Goal: Task Accomplishment & Management: Manage account settings

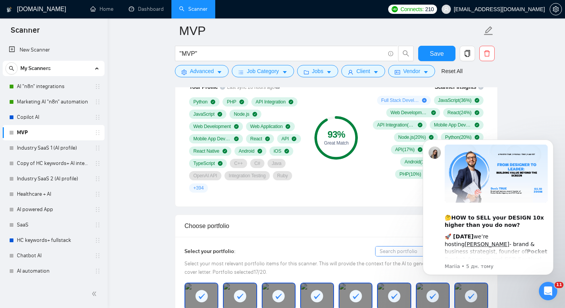
scroll to position [536, 0]
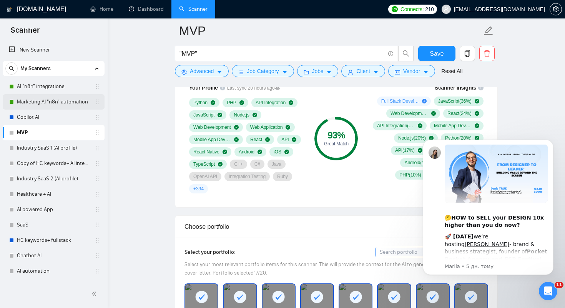
click at [57, 100] on link "Marketing AI "n8n" automation" at bounding box center [53, 101] width 73 height 15
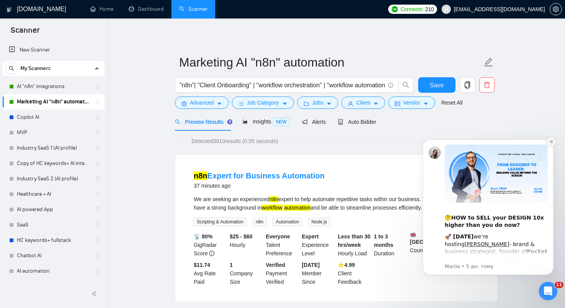
click at [551, 141] on icon "Dismiss notification" at bounding box center [551, 141] width 3 height 3
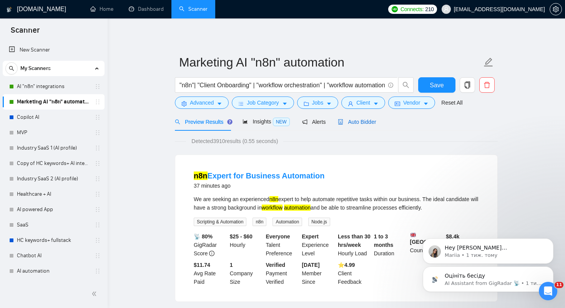
click at [367, 120] on span "Auto Bidder" at bounding box center [357, 122] width 38 height 6
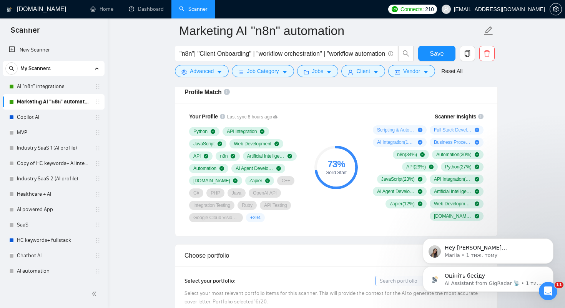
scroll to position [507, 0]
click at [41, 116] on link "Copilot AI" at bounding box center [53, 117] width 73 height 15
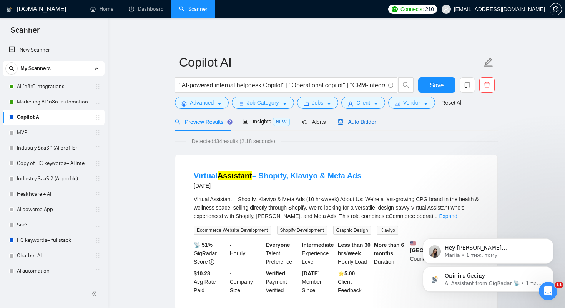
click at [371, 121] on span "Auto Bidder" at bounding box center [357, 122] width 38 height 6
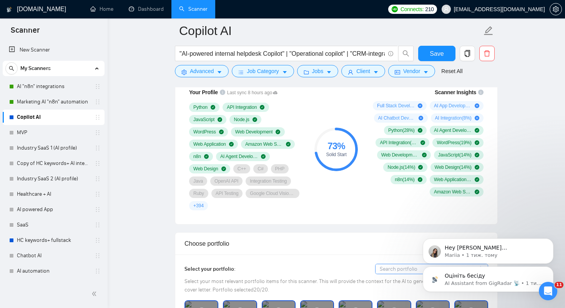
scroll to position [532, 0]
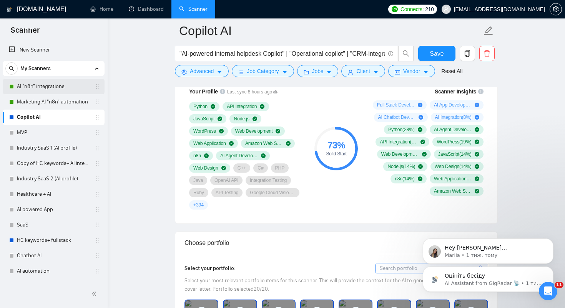
click at [52, 87] on link "AI "n8n" integrations" at bounding box center [53, 86] width 73 height 15
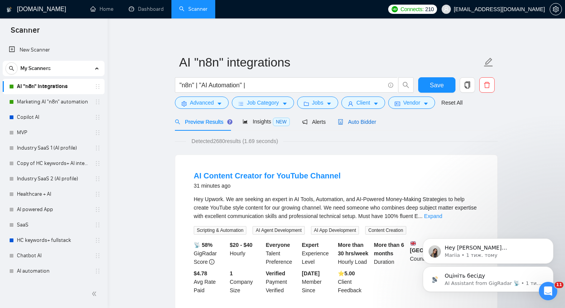
click at [358, 122] on span "Auto Bidder" at bounding box center [357, 122] width 38 height 6
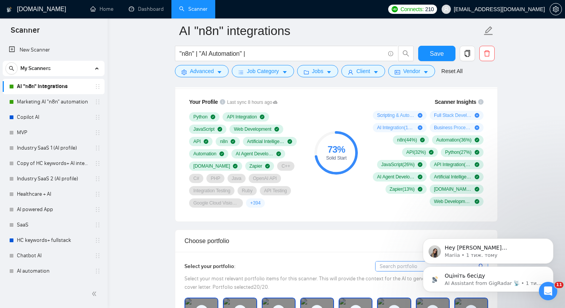
scroll to position [520, 0]
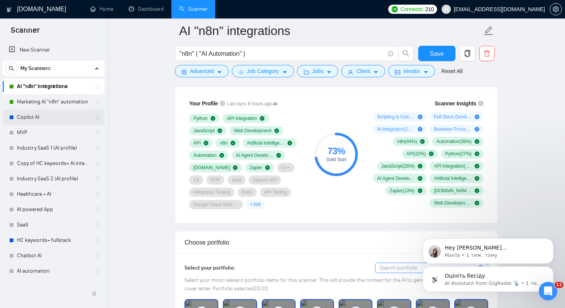
click at [55, 117] on link "Copilot AI" at bounding box center [53, 117] width 73 height 15
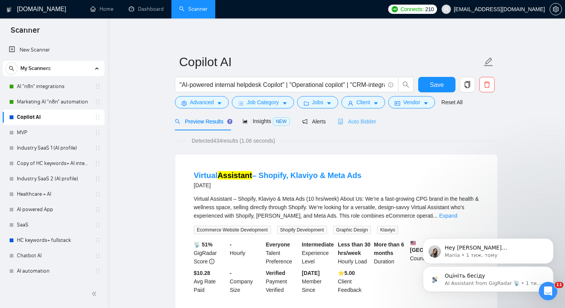
click at [368, 117] on div "Auto Bidder" at bounding box center [357, 121] width 38 height 18
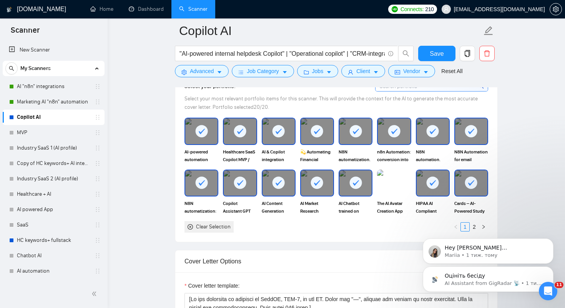
scroll to position [714, 0]
click at [473, 227] on div "Оцініть бесіду AI Assistant from GigRadar 📡 • 1 тиж. тому Hey marta.kruk@areasc…" at bounding box center [488, 244] width 141 height 96
click at [472, 227] on div "Оцініть бесіду AI Assistant from GigRadar 📡 • 1 тиж. тому Hey marta.kruk@areasc…" at bounding box center [488, 244] width 141 height 96
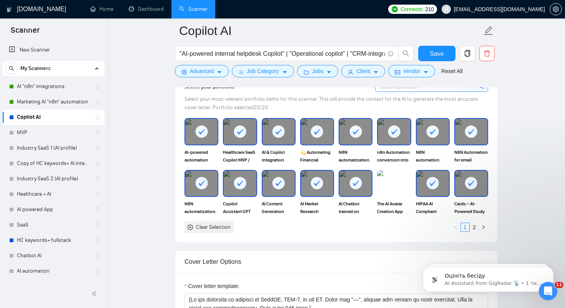
click at [319, 186] on rect at bounding box center [317, 183] width 12 height 12
click at [475, 226] on link "2" at bounding box center [474, 227] width 8 height 8
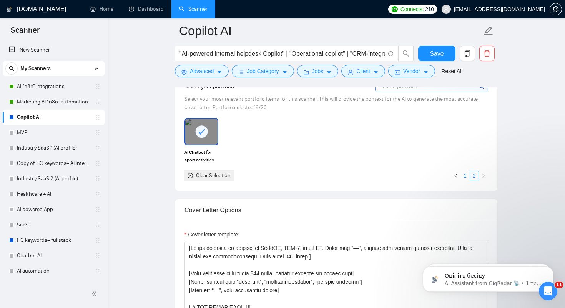
click at [464, 173] on link "1" at bounding box center [465, 175] width 8 height 8
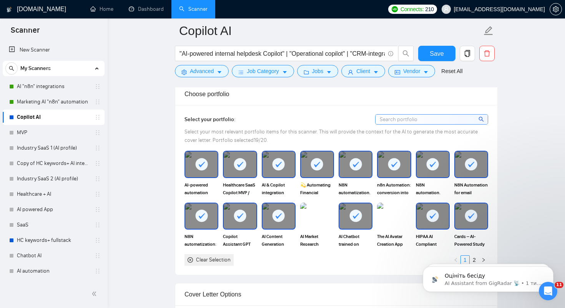
scroll to position [680, 0]
click at [402, 121] on input at bounding box center [432, 120] width 112 height 10
type input "copilo"
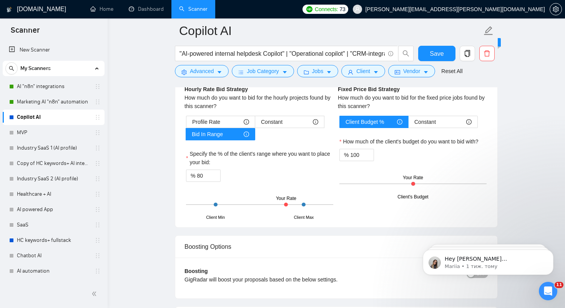
scroll to position [1276, 0]
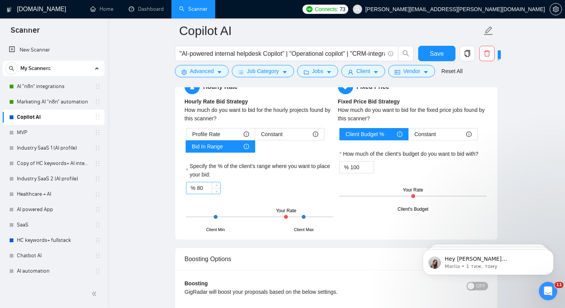
click at [203, 188] on input "80" at bounding box center [208, 188] width 23 height 12
type input "8"
type input "70"
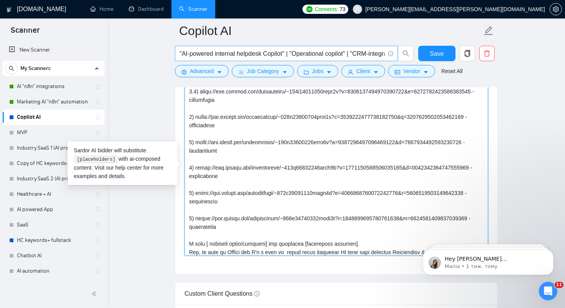
scroll to position [0, 0]
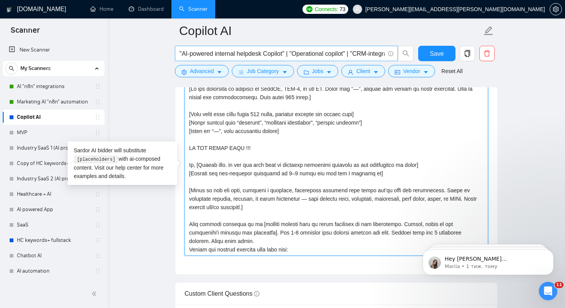
drag, startPoint x: 216, startPoint y: 241, endPoint x: 186, endPoint y: 60, distance: 183.6
click at [186, 60] on div "Copilot AI Save Advanced Job Category Jobs Client Vendor Reset All Preview Resu…" at bounding box center [336, 224] width 323 height 2235
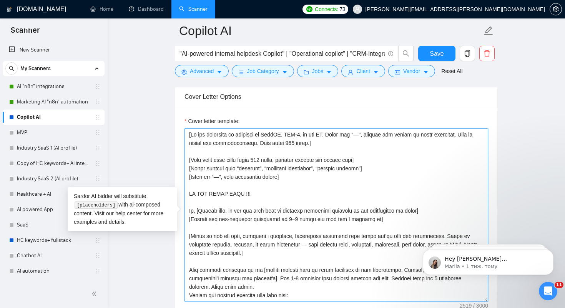
scroll to position [877, 0]
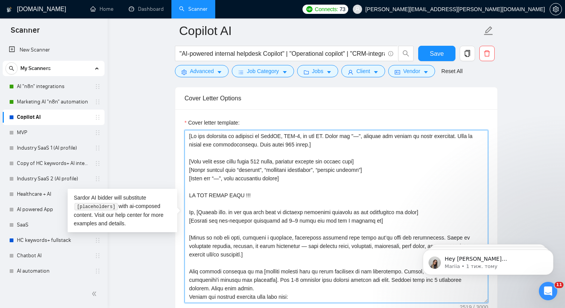
click at [240, 198] on textarea "Cover letter template:" at bounding box center [337, 216] width 304 height 173
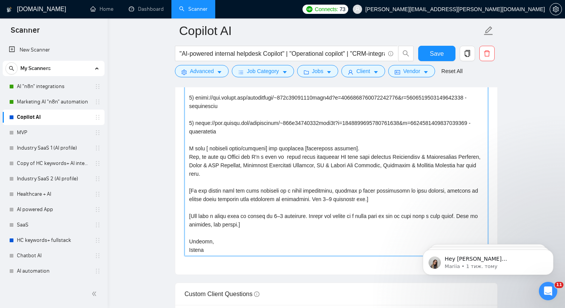
scroll to position [942, 0]
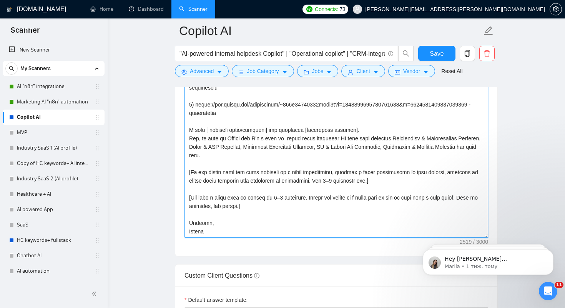
drag, startPoint x: 190, startPoint y: 191, endPoint x: 256, endPoint y: 237, distance: 80.2
click at [256, 237] on textarea "Cover letter template:" at bounding box center [337, 151] width 304 height 173
paste textarea "[Client name], I noticed your project involves [short job-specific challenge, e…"
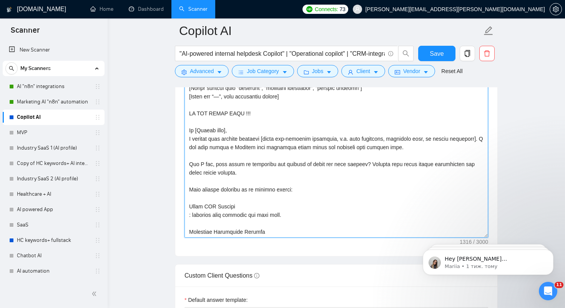
scroll to position [19, 0]
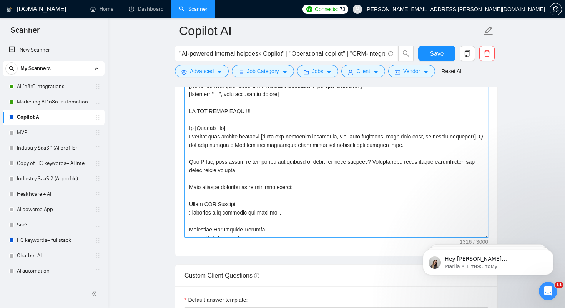
click at [191, 182] on textarea "Cover letter template:" at bounding box center [337, 151] width 304 height 173
click at [190, 155] on textarea "Cover letter template:" at bounding box center [337, 151] width 304 height 173
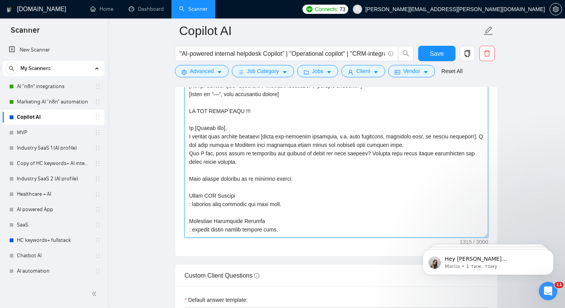
click at [190, 188] on textarea "Cover letter template:" at bounding box center [337, 151] width 304 height 173
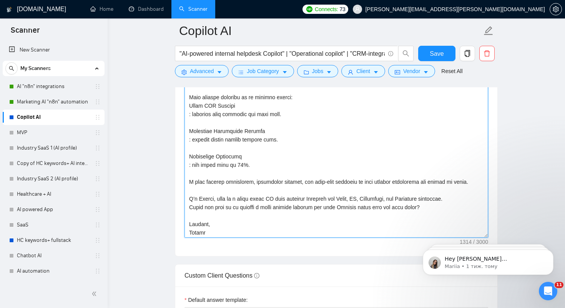
scroll to position [101, 0]
click at [189, 190] on textarea "Cover letter template:" at bounding box center [337, 151] width 304 height 173
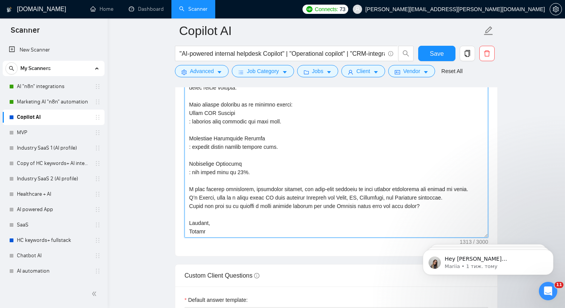
scroll to position [93, 0]
type textarea "[Lo ips dolorsita co adipisci el SeddOE, TEM-3, in utl ET. Dolor mag "—", aliqu…"
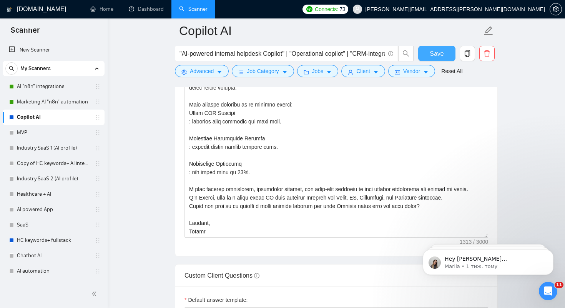
click at [432, 53] on span "Save" at bounding box center [437, 54] width 14 height 10
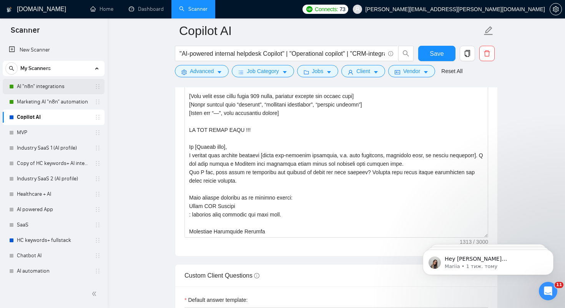
click at [45, 84] on link "AI "n8n" integrations" at bounding box center [53, 86] width 73 height 15
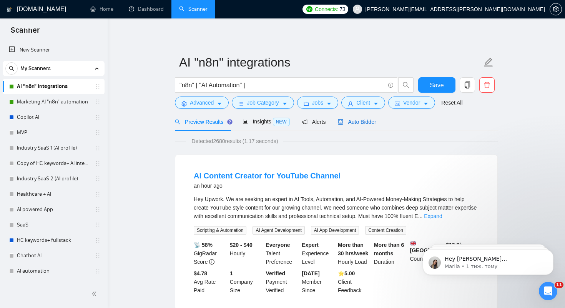
click at [364, 123] on span "Auto Bidder" at bounding box center [357, 122] width 38 height 6
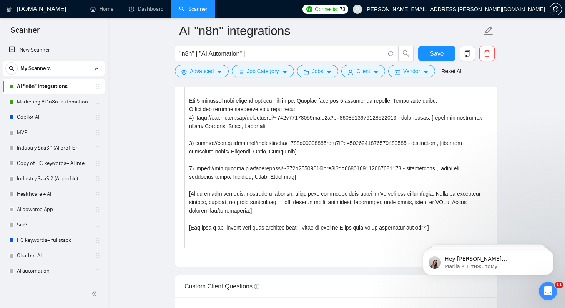
scroll to position [75, 0]
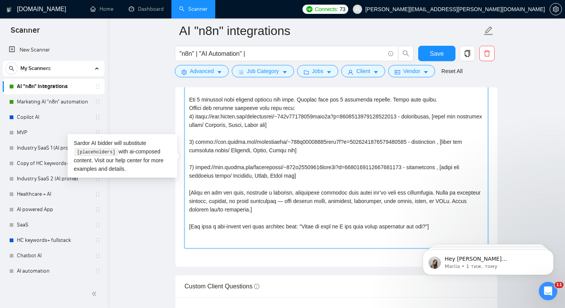
drag, startPoint x: 190, startPoint y: 99, endPoint x: 323, endPoint y: 183, distance: 158.0
click at [323, 183] on textarea "Cover letter template:" at bounding box center [337, 161] width 304 height 173
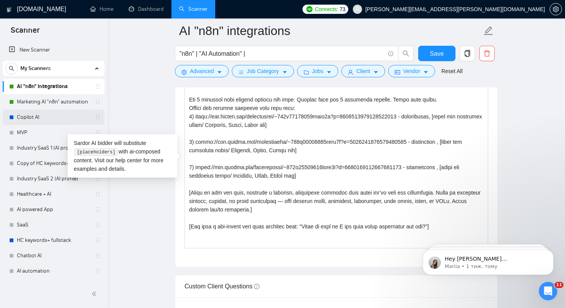
click at [43, 116] on link "Copilot AI" at bounding box center [53, 117] width 73 height 15
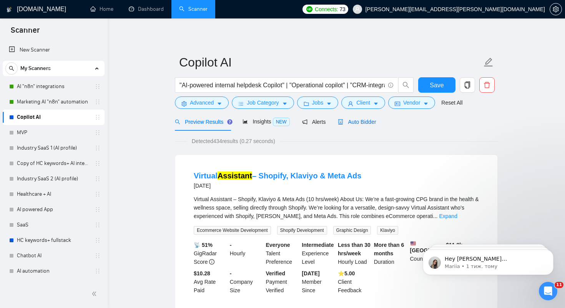
click at [369, 120] on span "Auto Bidder" at bounding box center [357, 122] width 38 height 6
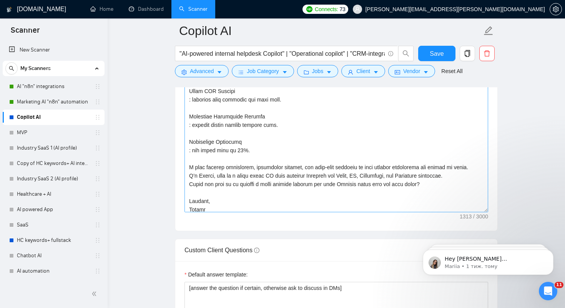
scroll to position [77, 0]
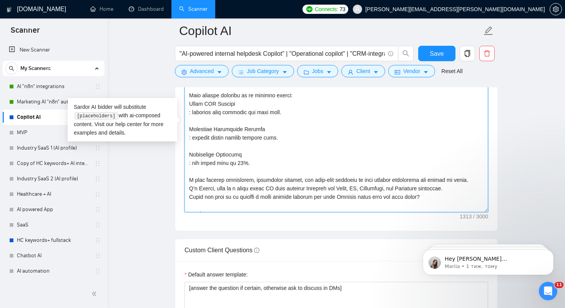
drag, startPoint x: 190, startPoint y: 105, endPoint x: 261, endPoint y: 160, distance: 89.8
click at [261, 160] on textarea "Cover letter template:" at bounding box center [337, 125] width 304 height 173
paste textarea "Add 3 projects that matches project the best. Project name and 2 sentences summ…"
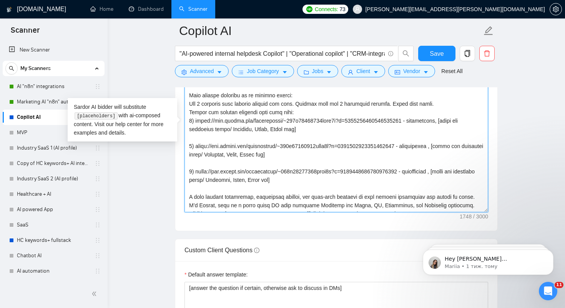
drag, startPoint x: 197, startPoint y: 121, endPoint x: 424, endPoint y: 121, distance: 226.8
click at [424, 121] on textarea "Cover letter template:" at bounding box center [337, 125] width 304 height 173
paste textarea "75485561712414720"
drag, startPoint x: 196, startPoint y: 145, endPoint x: 423, endPoint y: 142, distance: 226.1
click at [423, 142] on textarea "Cover letter template:" at bounding box center [337, 125] width 304 height 173
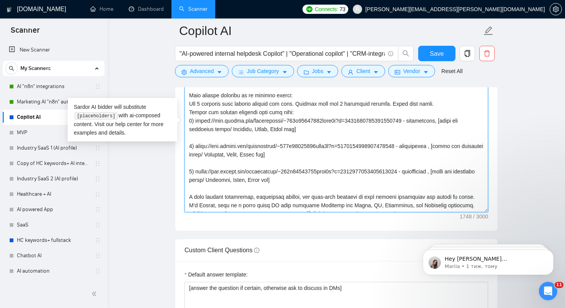
paste textarea "3459450972611788"
drag, startPoint x: 197, startPoint y: 173, endPoint x: 425, endPoint y: 177, distance: 227.6
click at [425, 177] on textarea "Cover letter template:" at bounding box center [337, 125] width 304 height 173
drag, startPoint x: 196, startPoint y: 172, endPoint x: 422, endPoint y: 171, distance: 225.3
click at [422, 171] on textarea "Cover letter template:" at bounding box center [337, 125] width 304 height 173
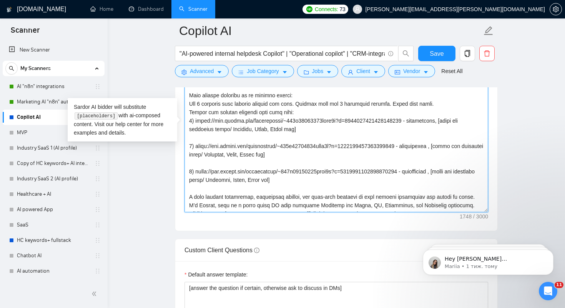
paste textarea "33091897810214912"
drag, startPoint x: 190, startPoint y: 170, endPoint x: 321, endPoint y: 177, distance: 131.3
click at [321, 177] on textarea "Cover letter template:" at bounding box center [337, 125] width 304 height 173
click at [333, 181] on textarea "Cover letter template:" at bounding box center [337, 125] width 304 height 173
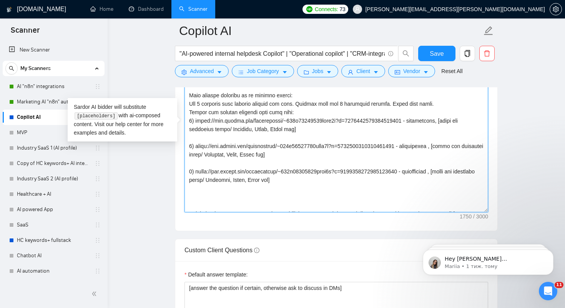
paste textarea "3) [URL][DOMAIN_NAME] - description , [never use messenger names/ Telegram, Sla…"
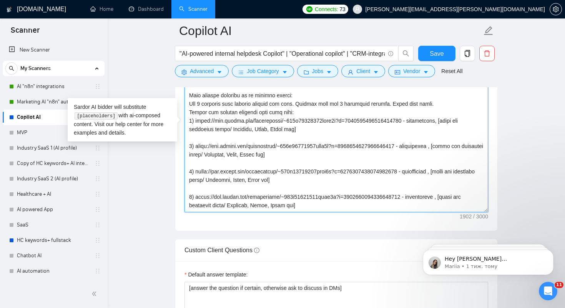
click at [191, 195] on textarea "Cover letter template:" at bounding box center [337, 125] width 304 height 173
drag, startPoint x: 196, startPoint y: 198, endPoint x: 422, endPoint y: 195, distance: 225.7
click at [422, 195] on textarea "Cover letter template:" at bounding box center [337, 125] width 304 height 173
paste textarea "2461581638688768"
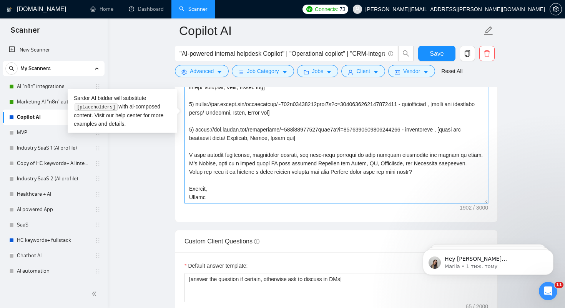
scroll to position [979, 0]
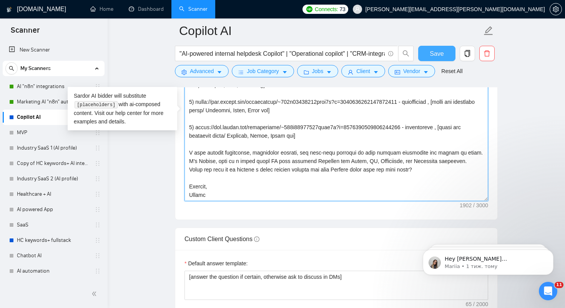
type textarea "[Lo ips dolorsita co adipisci el SeddOE, TEM-0, in utl ET. Dolor mag "—", aliqu…"
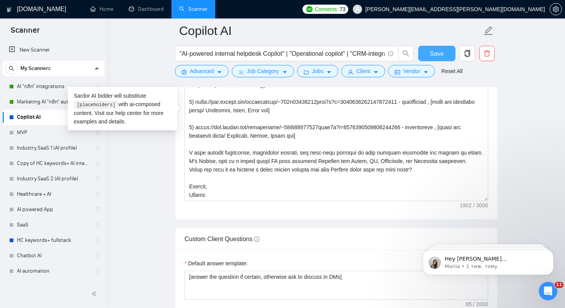
click at [437, 54] on span "Save" at bounding box center [437, 54] width 14 height 10
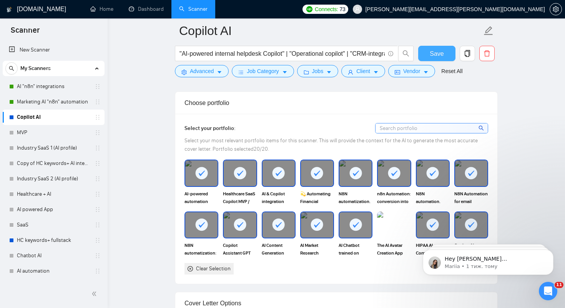
scroll to position [697, 0]
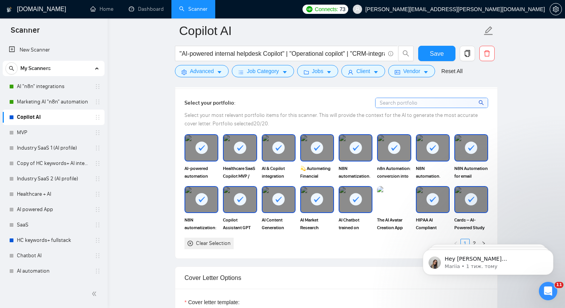
click at [201, 239] on div "Clear Selection" at bounding box center [213, 243] width 35 height 8
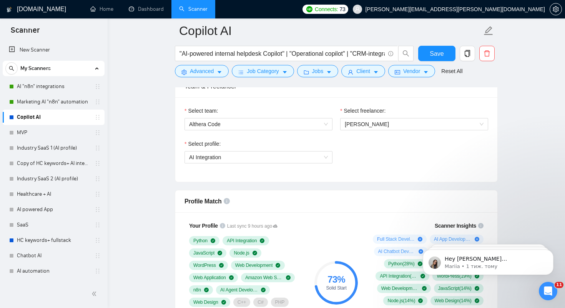
scroll to position [389, 0]
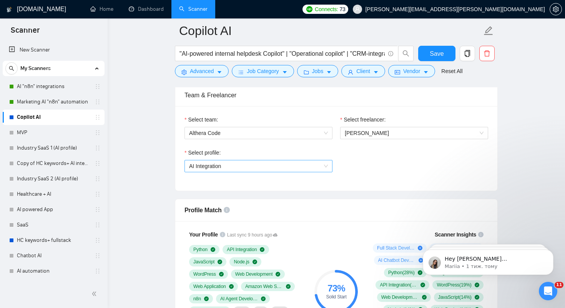
click at [259, 163] on span "AI Integration" at bounding box center [258, 166] width 139 height 12
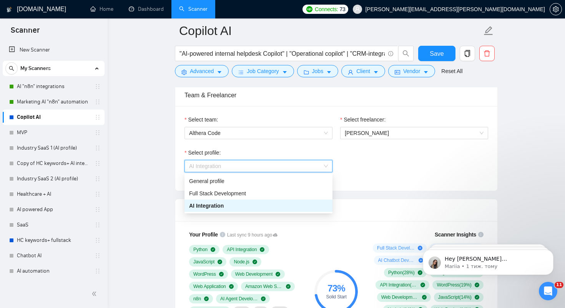
click at [229, 207] on div "AI Integration" at bounding box center [258, 205] width 139 height 8
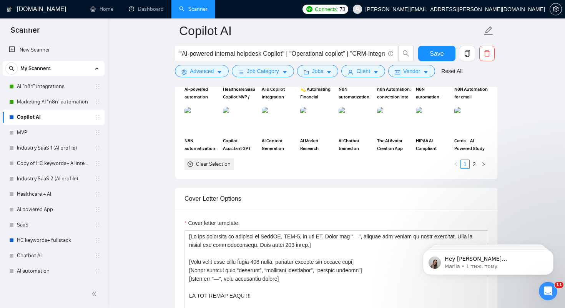
scroll to position [786, 0]
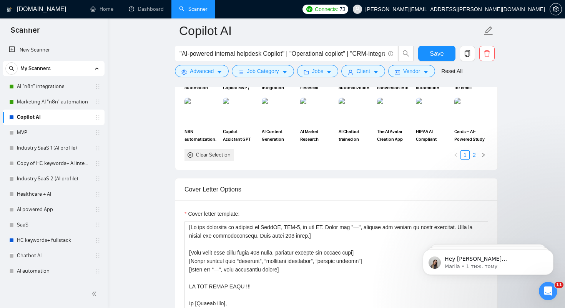
click at [476, 157] on link "2" at bounding box center [474, 155] width 8 height 8
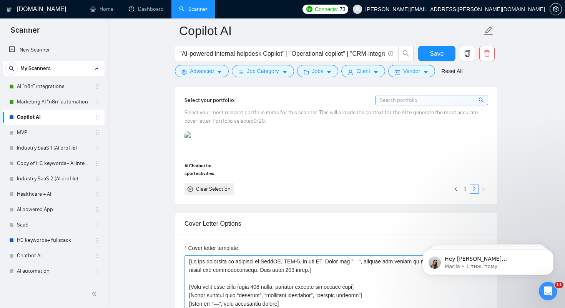
scroll to position [697, 0]
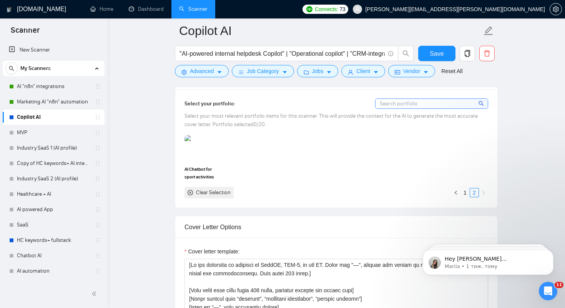
click at [201, 191] on div "Clear Selection" at bounding box center [213, 192] width 35 height 8
click at [190, 193] on icon "close-circle" at bounding box center [190, 192] width 5 height 5
click at [466, 191] on link "1" at bounding box center [465, 192] width 8 height 8
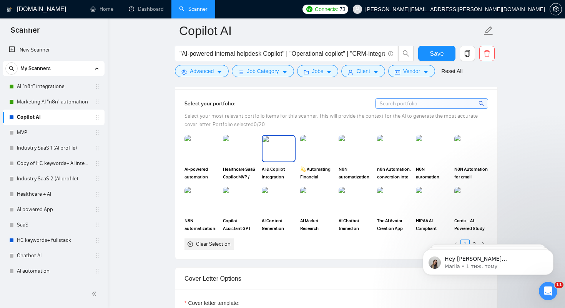
click at [278, 151] on img at bounding box center [279, 148] width 32 height 25
click at [247, 150] on img at bounding box center [240, 148] width 32 height 25
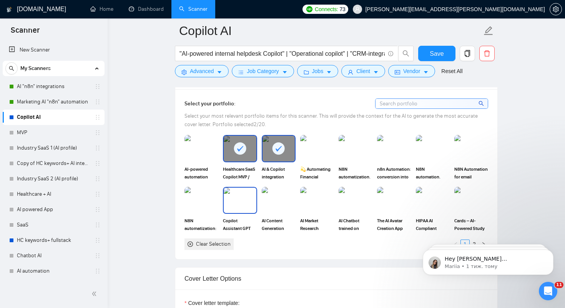
click at [241, 199] on img at bounding box center [240, 200] width 32 height 25
click at [201, 147] on img at bounding box center [201, 148] width 32 height 25
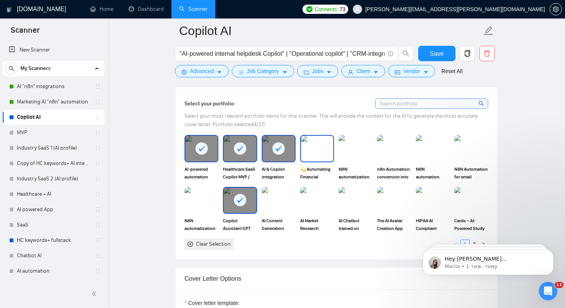
click at [327, 150] on img at bounding box center [317, 148] width 32 height 25
click at [371, 245] on div "Clear Selection 1 2" at bounding box center [337, 244] width 304 height 12
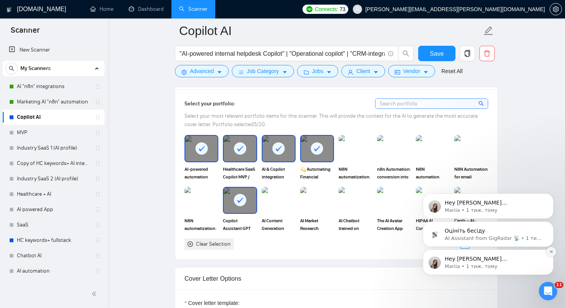
click at [551, 248] on button "Dismiss notification" at bounding box center [551, 252] width 10 height 10
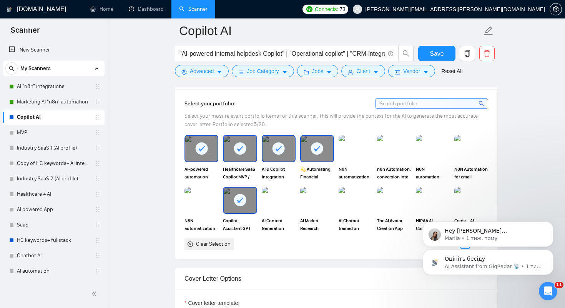
click at [551, 248] on button "Dismiss notification" at bounding box center [551, 252] width 8 height 8
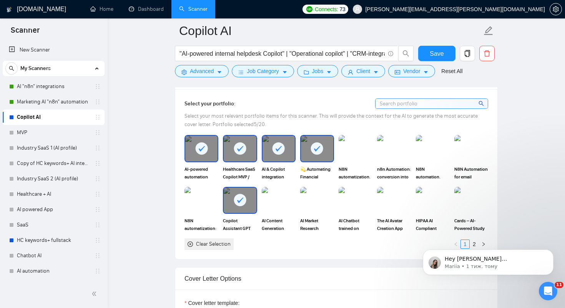
click at [551, 248] on button "Dismiss notification" at bounding box center [551, 252] width 8 height 8
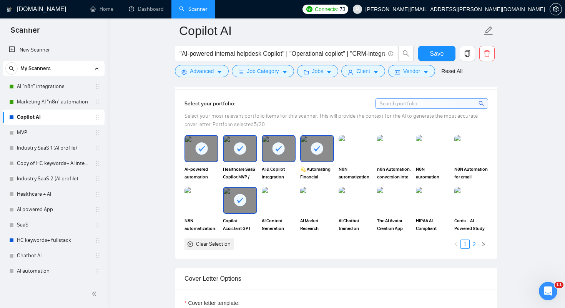
click at [474, 245] on link "2" at bounding box center [474, 244] width 8 height 8
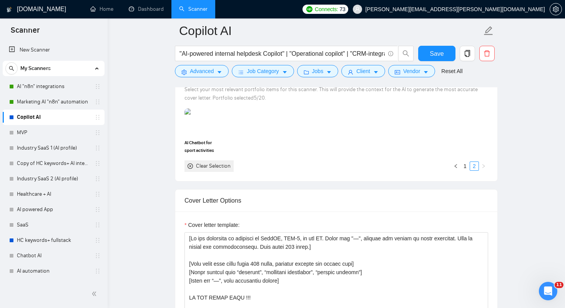
scroll to position [647, 0]
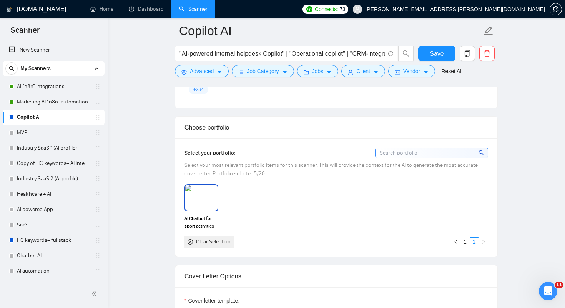
click at [197, 205] on img at bounding box center [201, 197] width 32 height 25
click at [467, 243] on link "1" at bounding box center [465, 242] width 8 height 8
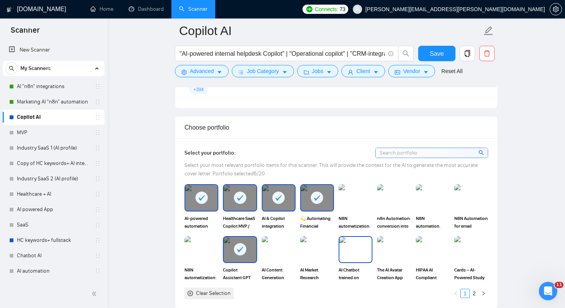
click at [366, 250] on img at bounding box center [355, 249] width 32 height 25
click at [196, 253] on img at bounding box center [201, 249] width 32 height 25
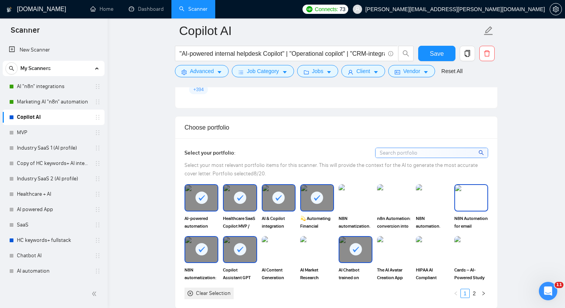
click at [482, 189] on img at bounding box center [471, 197] width 32 height 25
click at [428, 193] on img at bounding box center [433, 197] width 32 height 25
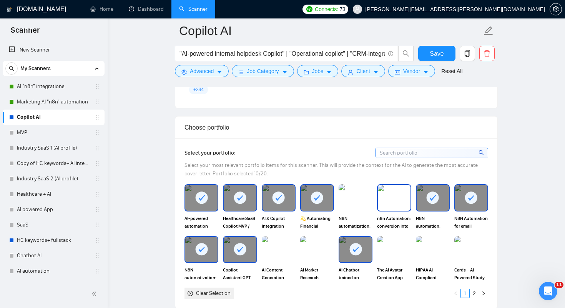
click at [395, 190] on img at bounding box center [394, 197] width 32 height 25
click at [359, 195] on img at bounding box center [355, 197] width 32 height 25
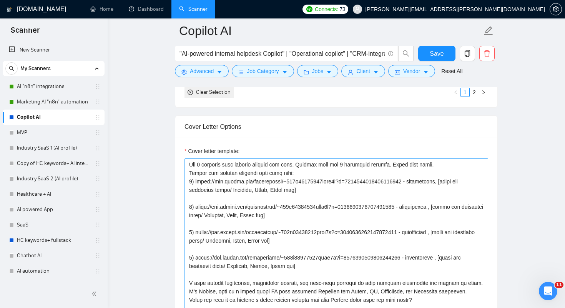
scroll to position [945, 0]
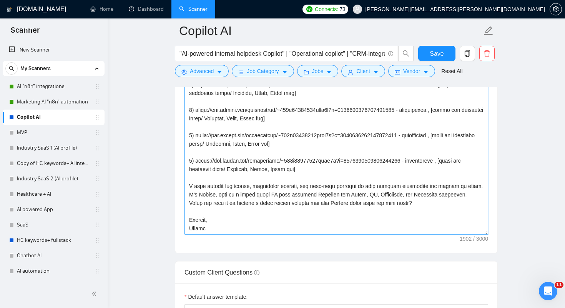
click at [323, 171] on textarea "Cover letter template:" at bounding box center [337, 148] width 304 height 173
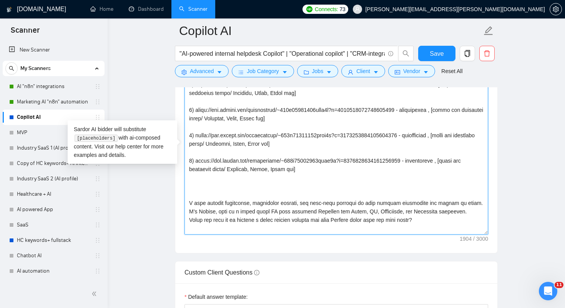
paste textarea "[URL][DOMAIN_NAME]"
drag, startPoint x: 423, startPoint y: 160, endPoint x: 438, endPoint y: 166, distance: 15.9
click at [438, 166] on textarea "Cover letter template:" at bounding box center [337, 148] width 304 height 173
click at [431, 186] on textarea "Cover letter template:" at bounding box center [337, 148] width 304 height 173
paste textarea "- description , [never use messenger names/ Telegram, Slack, Whats app]"
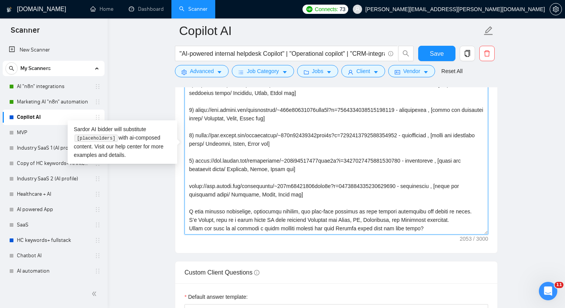
click at [189, 185] on textarea "Cover letter template:" at bounding box center [337, 148] width 304 height 173
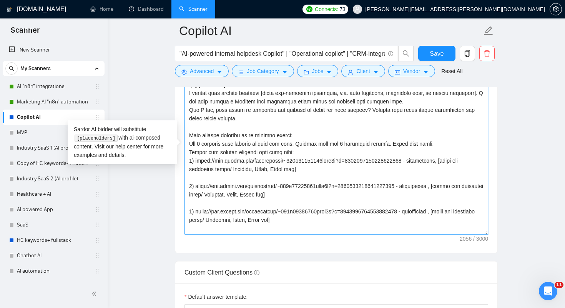
scroll to position [43, 0]
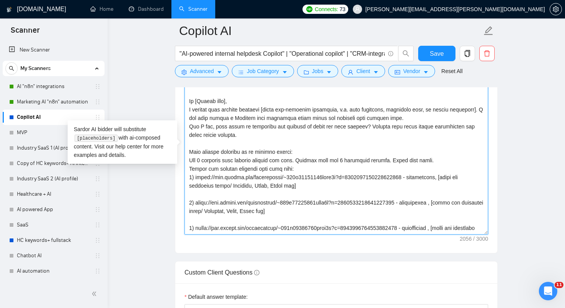
click at [204, 160] on textarea "Cover letter template:" at bounding box center [337, 148] width 304 height 173
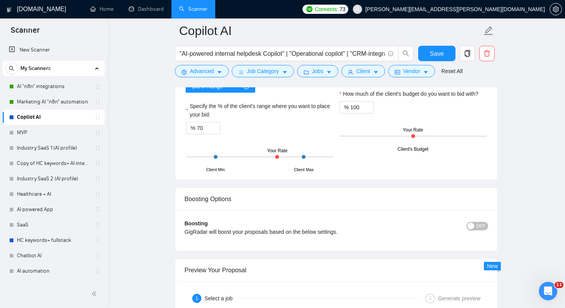
scroll to position [1338, 0]
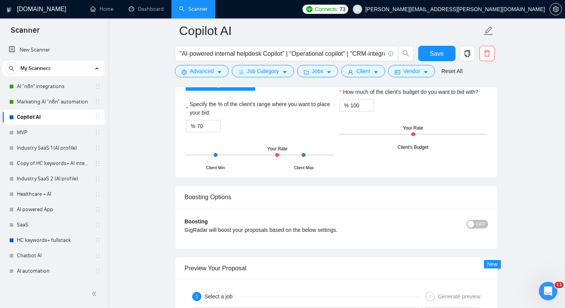
type textarea "[Lo ips dolorsita co adipisci el SeddOE, TEM-0, in utl ET. Dolor mag "—", aliqu…"
click at [276, 156] on div at bounding box center [277, 155] width 4 height 4
drag, startPoint x: 209, startPoint y: 128, endPoint x: 193, endPoint y: 128, distance: 16.1
click at [193, 128] on div "% 70" at bounding box center [203, 126] width 35 height 12
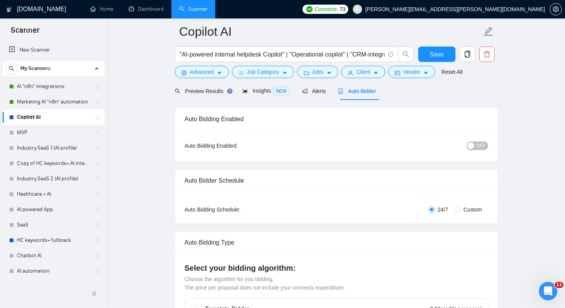
scroll to position [0, 0]
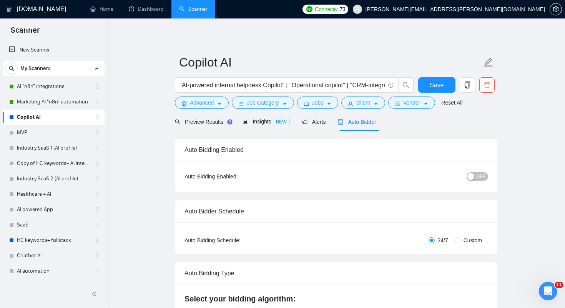
type input "65"
click at [482, 178] on span "OFF" at bounding box center [480, 176] width 9 height 8
click at [437, 84] on span "Save" at bounding box center [437, 85] width 14 height 10
click at [36, 100] on link "Marketing AI "n8n" automation" at bounding box center [53, 101] width 73 height 15
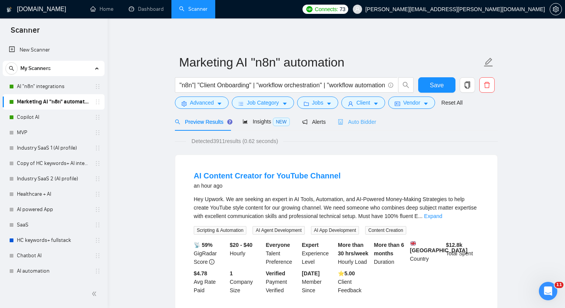
click at [368, 117] on div "Auto Bidder" at bounding box center [357, 122] width 38 height 18
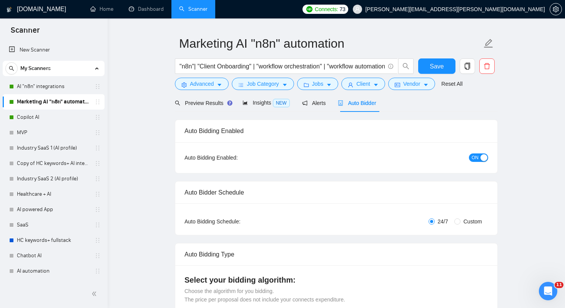
scroll to position [85, 0]
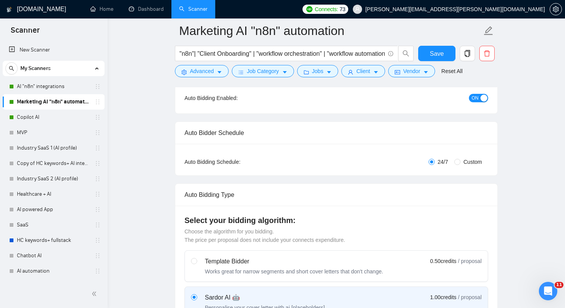
click at [473, 97] on span "ON" at bounding box center [475, 98] width 7 height 8
click at [442, 53] on span "Save" at bounding box center [437, 54] width 14 height 10
click at [28, 86] on link "AI "n8n" integrations" at bounding box center [53, 86] width 73 height 15
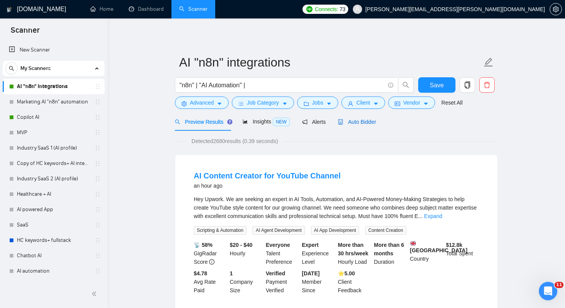
click at [362, 119] on span "Auto Bidder" at bounding box center [357, 122] width 38 height 6
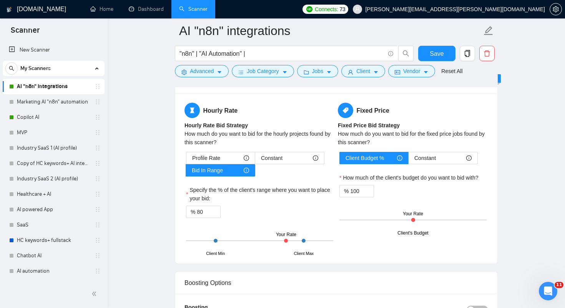
scroll to position [1283, 0]
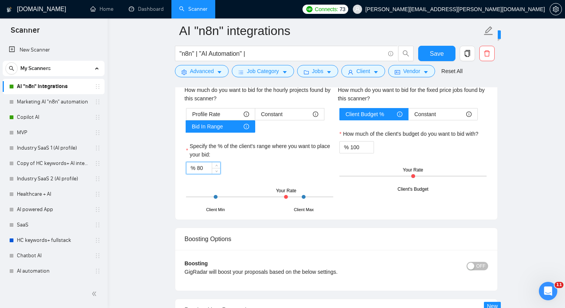
drag, startPoint x: 205, startPoint y: 170, endPoint x: 198, endPoint y: 170, distance: 7.7
click at [197, 170] on input "80" at bounding box center [208, 168] width 23 height 12
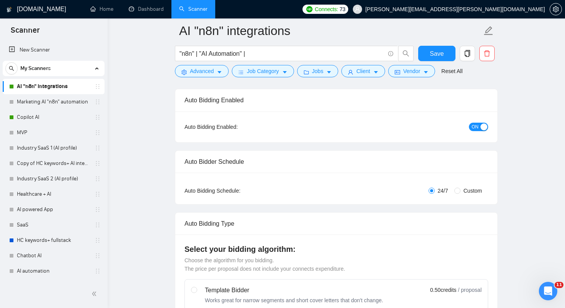
scroll to position [0, 0]
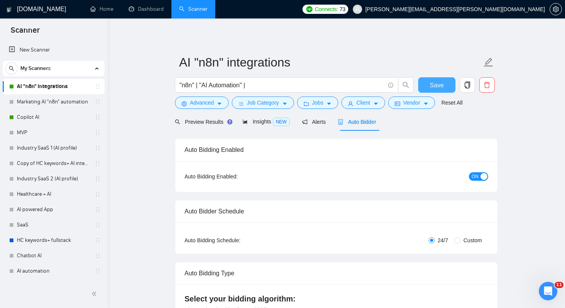
type input "65"
click at [431, 84] on span "Save" at bounding box center [437, 85] width 14 height 10
click at [40, 99] on link "Marketing AI "n8n" automation" at bounding box center [53, 101] width 73 height 15
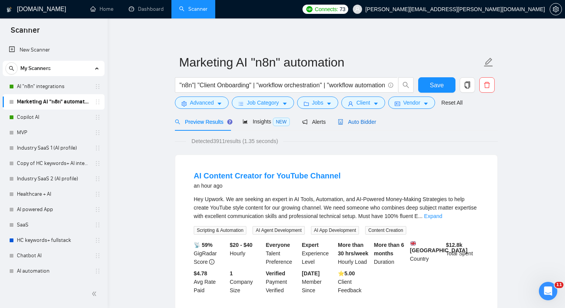
click at [364, 122] on span "Auto Bidder" at bounding box center [357, 122] width 38 height 6
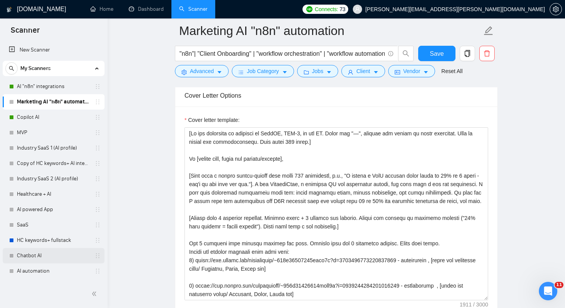
click at [35, 256] on link "Chatbot AI" at bounding box center [53, 255] width 73 height 15
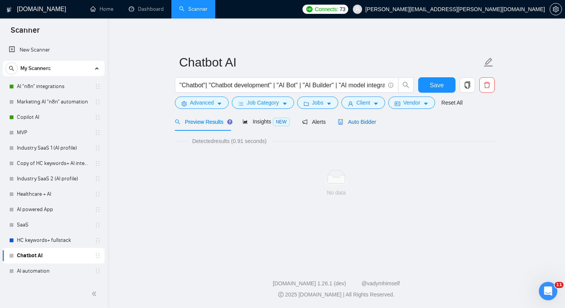
click at [355, 121] on span "Auto Bidder" at bounding box center [357, 122] width 38 height 6
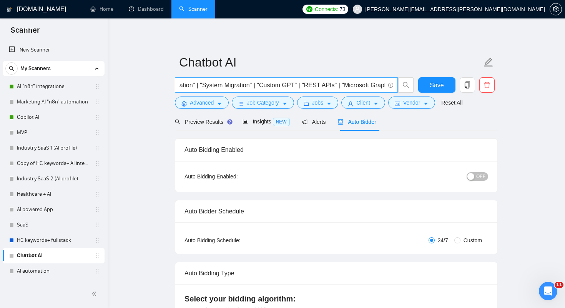
scroll to position [0, 1443]
drag, startPoint x: 210, startPoint y: 85, endPoint x: 392, endPoint y: 90, distance: 182.3
click at [392, 90] on span ""Chatbot"| "Chatbot development" | "AI Bot" | "AI Builder" | "AI model integrat…" at bounding box center [286, 84] width 223 height 15
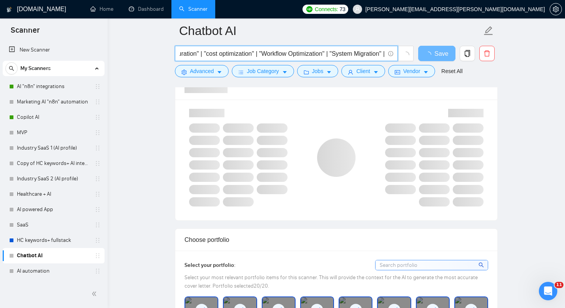
scroll to position [509, 0]
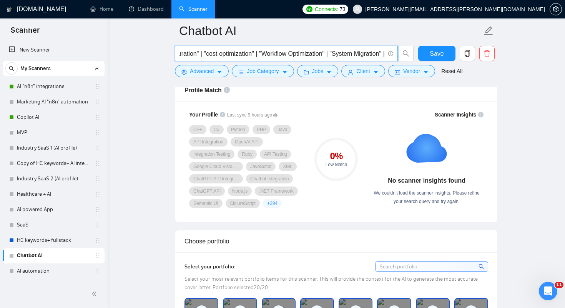
type input ""Chatbot"| "Chatbot development" | "AI Bot" | "AI Builder" | "AI model integrat…"
click at [52, 82] on link "AI "n8n" integrations" at bounding box center [53, 86] width 73 height 15
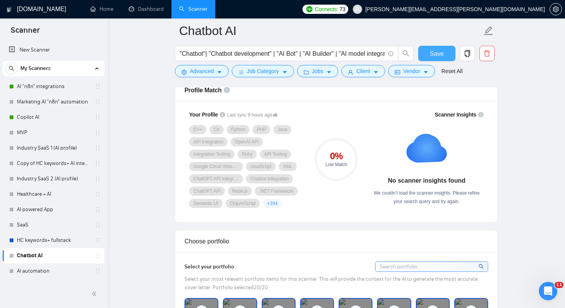
click at [424, 50] on button "Save" at bounding box center [436, 53] width 37 height 15
click at [47, 87] on link "AI "n8n" integrations" at bounding box center [53, 86] width 73 height 15
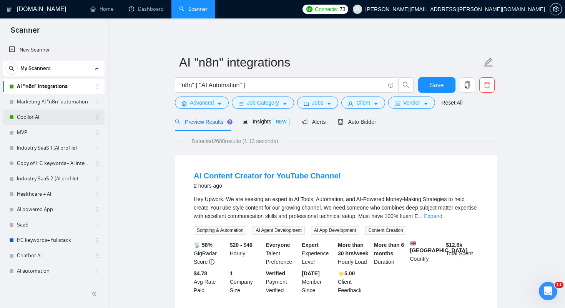
click at [55, 117] on link "Copilot AI" at bounding box center [53, 117] width 73 height 15
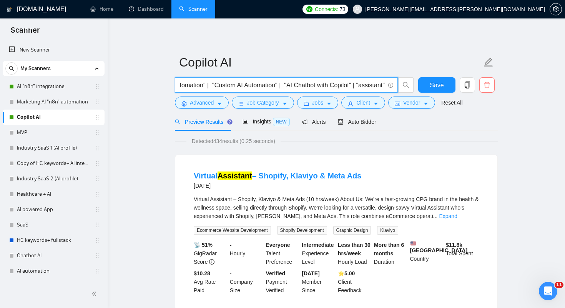
scroll to position [0, 2572]
drag, startPoint x: 180, startPoint y: 84, endPoint x: 485, endPoint y: 91, distance: 305.7
click at [485, 91] on div "Save" at bounding box center [334, 86] width 323 height 19
